Goal: Register for event/course

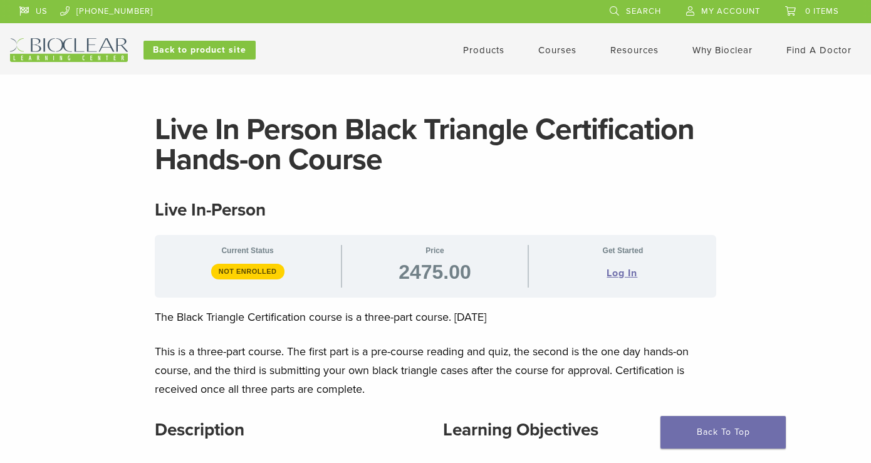
click at [554, 47] on link "Courses" at bounding box center [557, 49] width 38 height 11
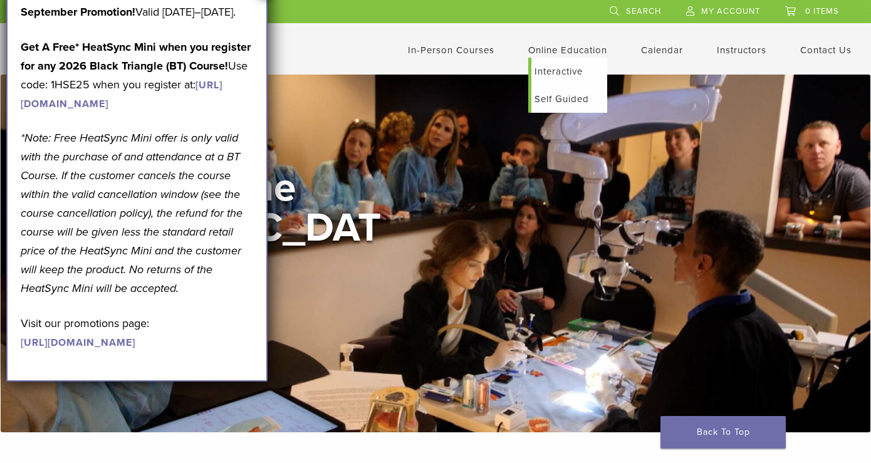
click at [560, 72] on link "Interactive" at bounding box center [569, 72] width 76 height 28
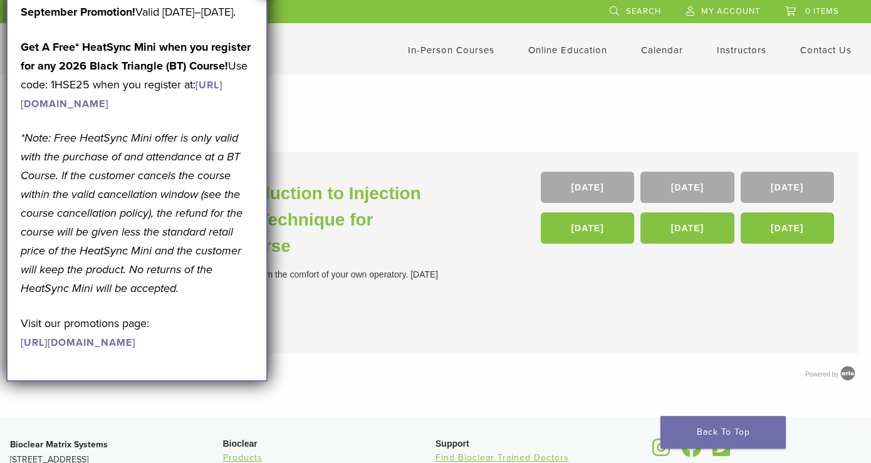
click at [432, 51] on link "In-Person Courses" at bounding box center [451, 49] width 86 height 11
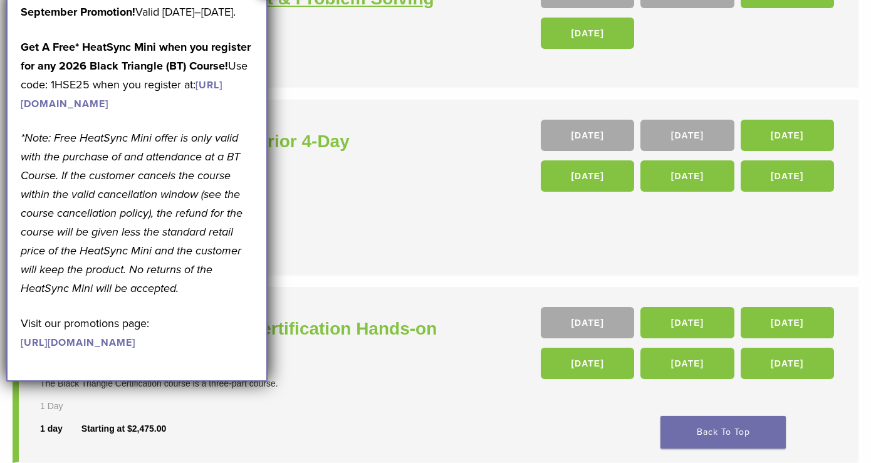
scroll to position [337, 0]
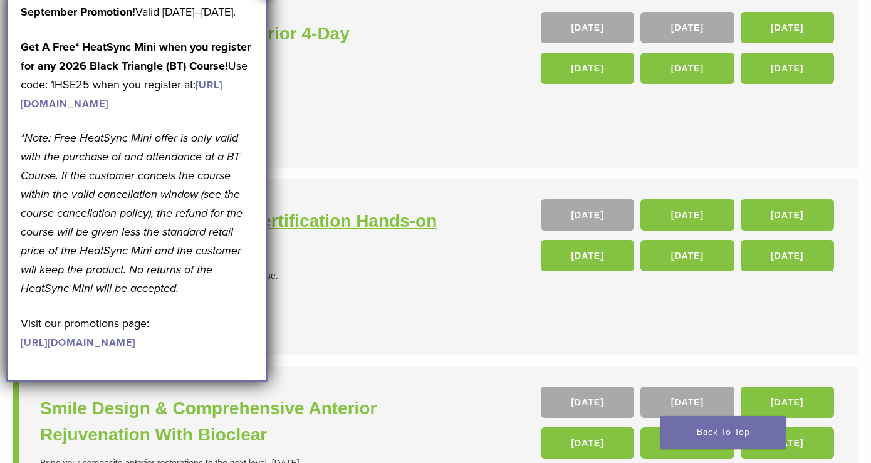
click at [366, 224] on h3 "In Person Black Triangle Certification Hands-on Course" at bounding box center [239, 234] width 398 height 53
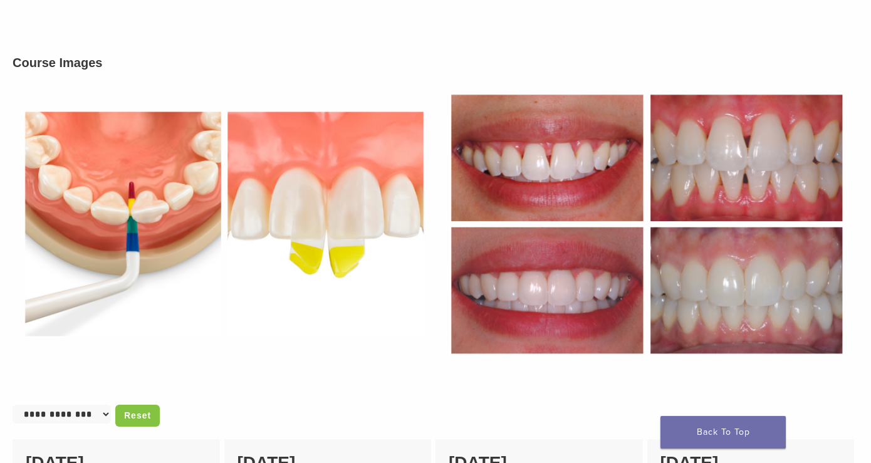
scroll to position [879, 0]
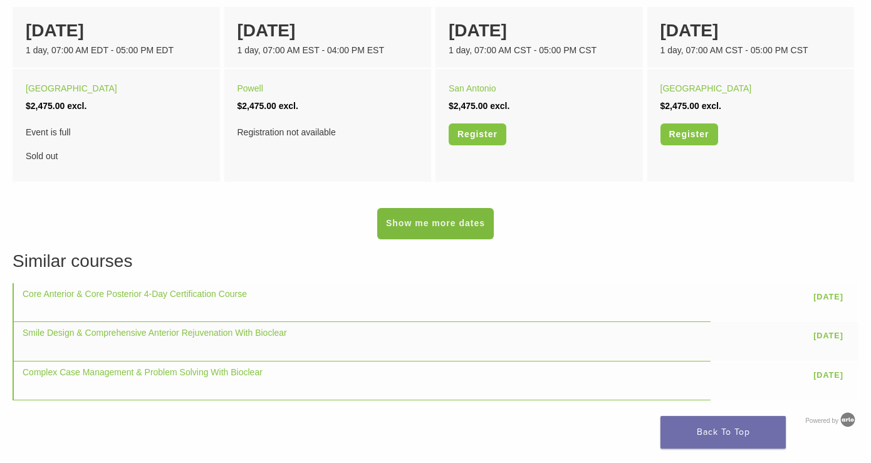
click at [414, 232] on link "Show me more dates" at bounding box center [435, 223] width 117 height 31
